Goal: Transaction & Acquisition: Purchase product/service

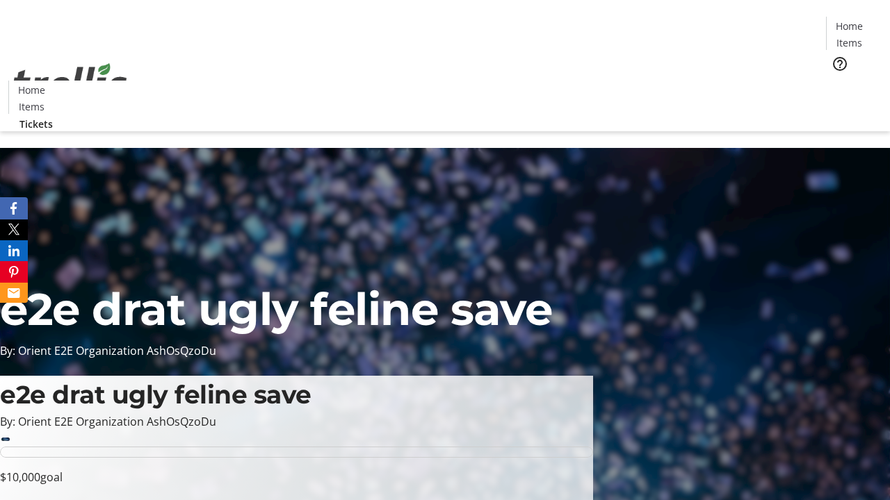
click at [837, 81] on span "Tickets" at bounding box center [853, 88] width 33 height 15
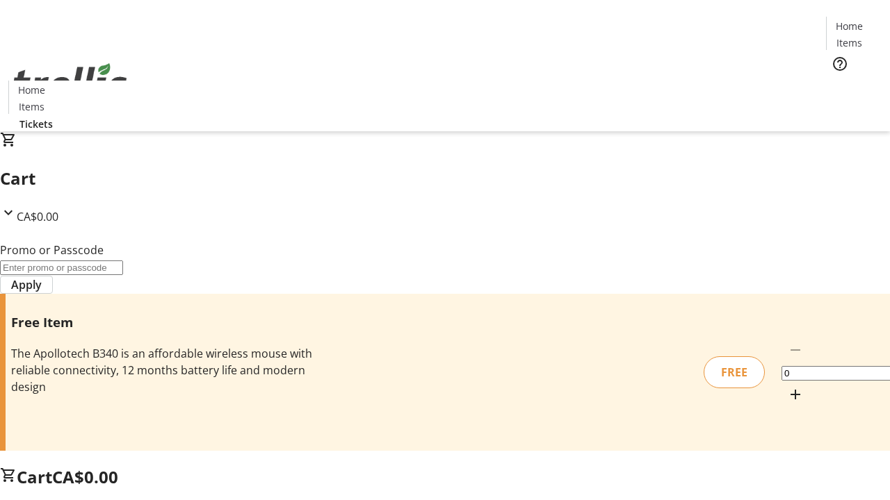
click at [787, 386] on mat-icon "Increment by one" at bounding box center [795, 394] width 17 height 17
type input "1"
